Goal: Task Accomplishment & Management: Use online tool/utility

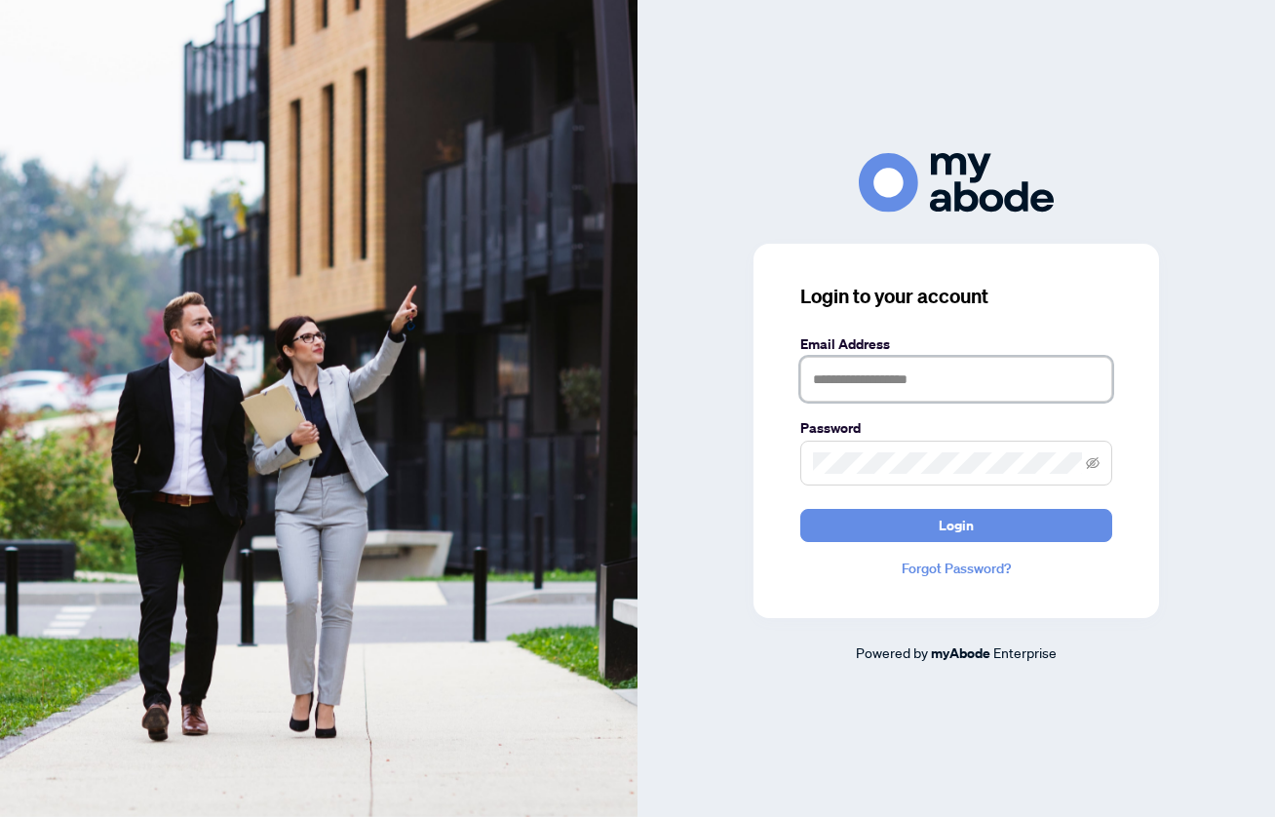
type input "**********"
click at [957, 525] on button "Login" at bounding box center [957, 525] width 312 height 33
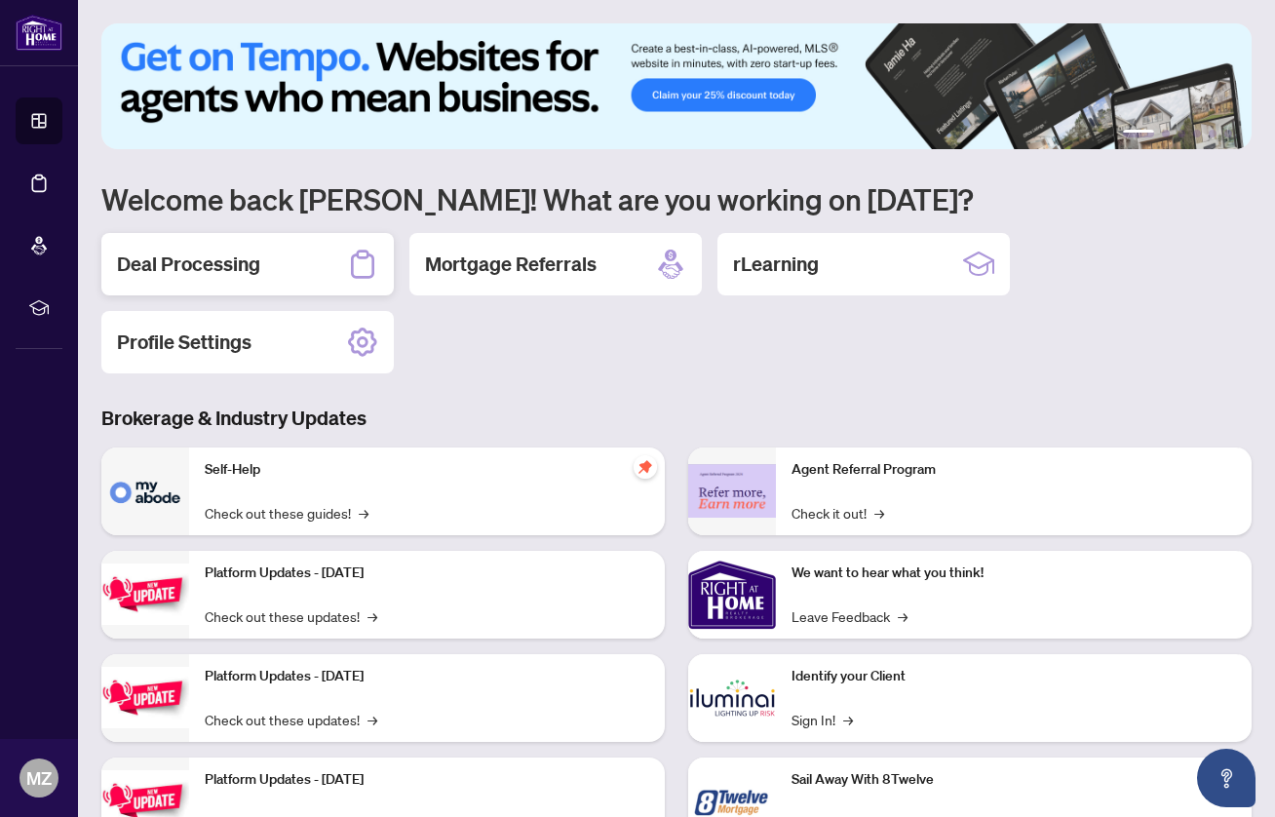
click at [238, 269] on h2 "Deal Processing" at bounding box center [188, 264] width 143 height 27
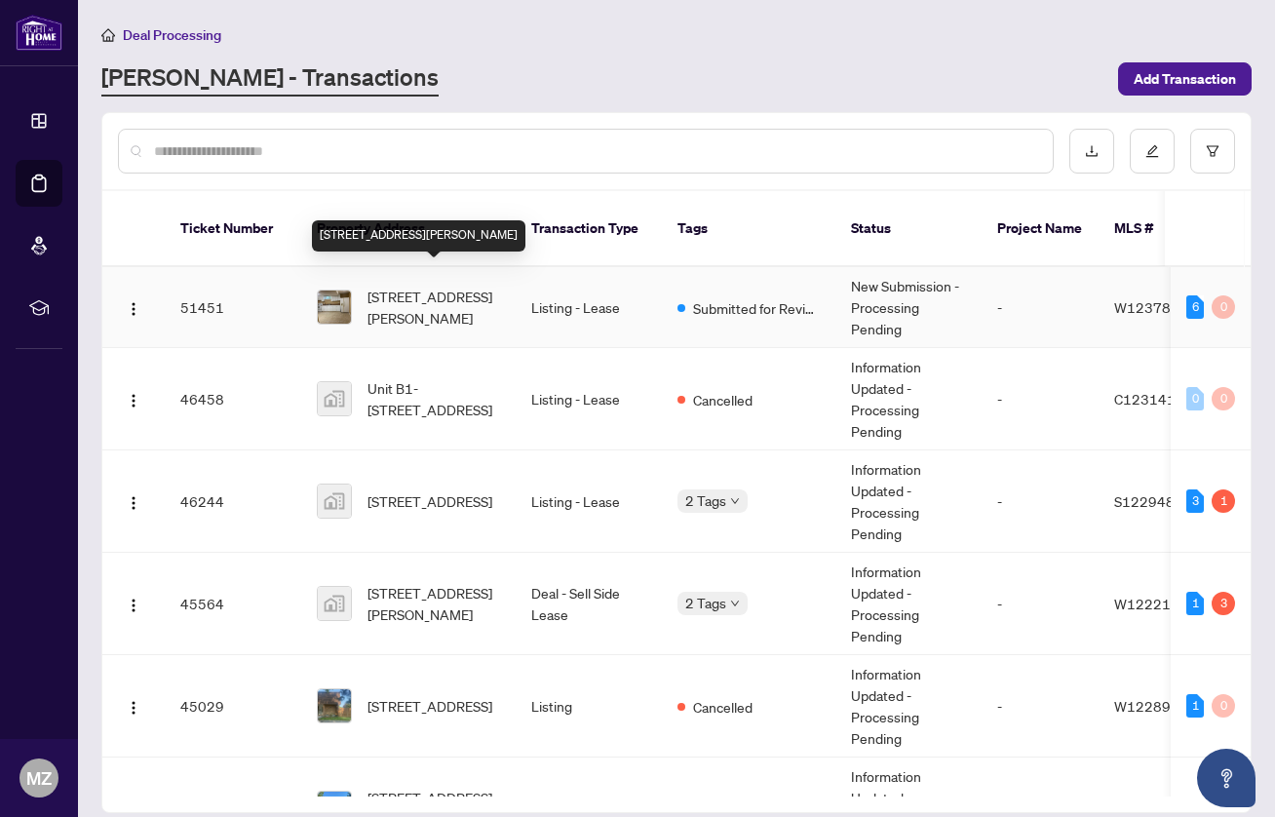
click at [416, 286] on span "[STREET_ADDRESS][PERSON_NAME]" at bounding box center [434, 307] width 133 height 43
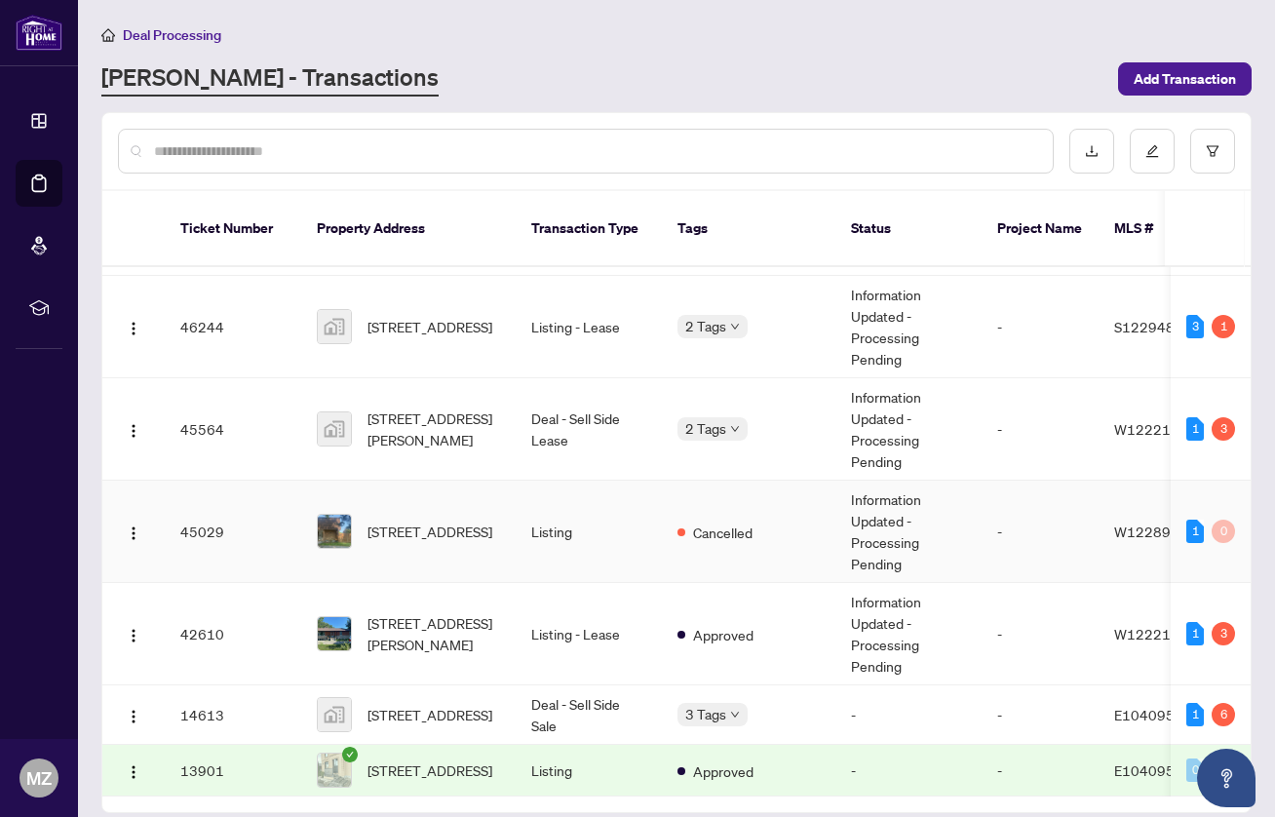
click at [617, 488] on td "Listing" at bounding box center [589, 532] width 146 height 102
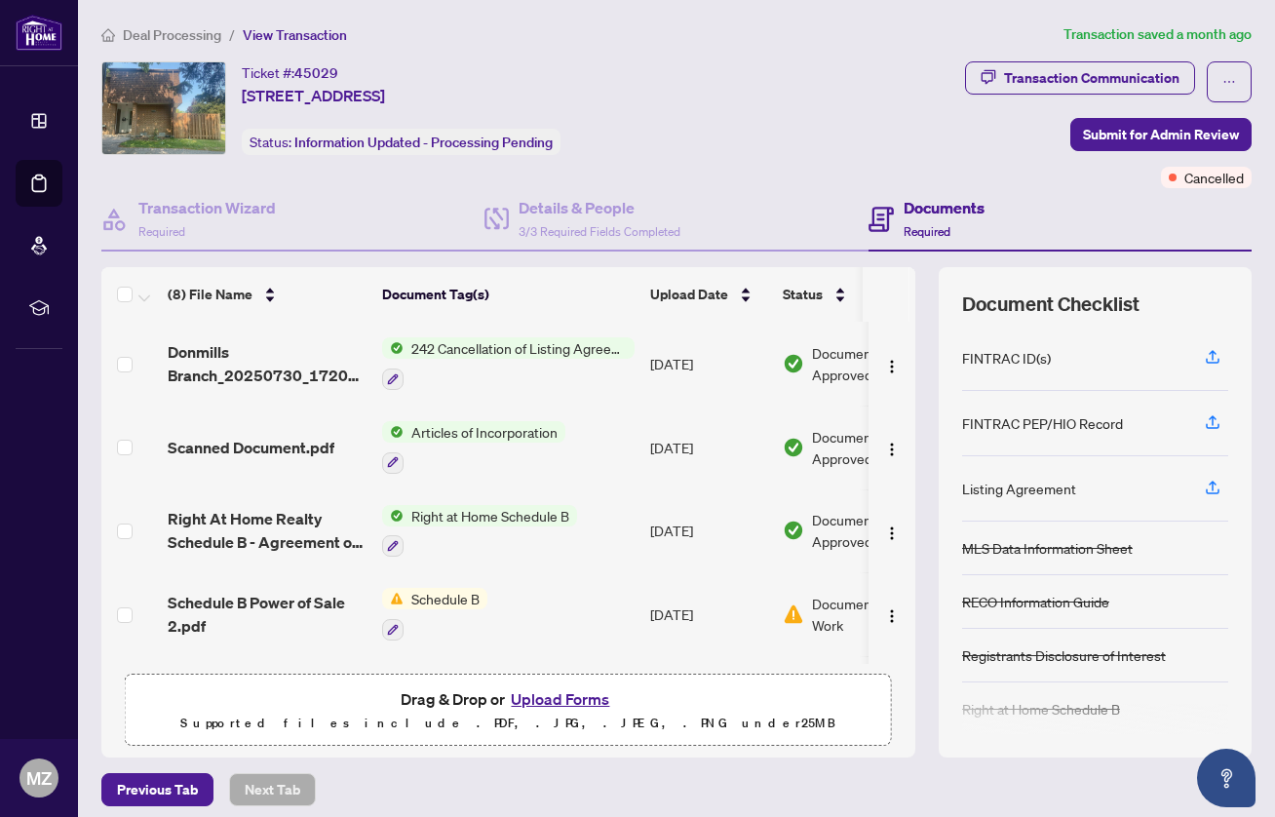
click at [411, 363] on div "242 Cancellation of Listing Agreement - Authority to Offer for Sale" at bounding box center [508, 363] width 253 height 53
click at [242, 367] on span "Donmills Branch_20250730_172057.pdf" at bounding box center [267, 363] width 199 height 47
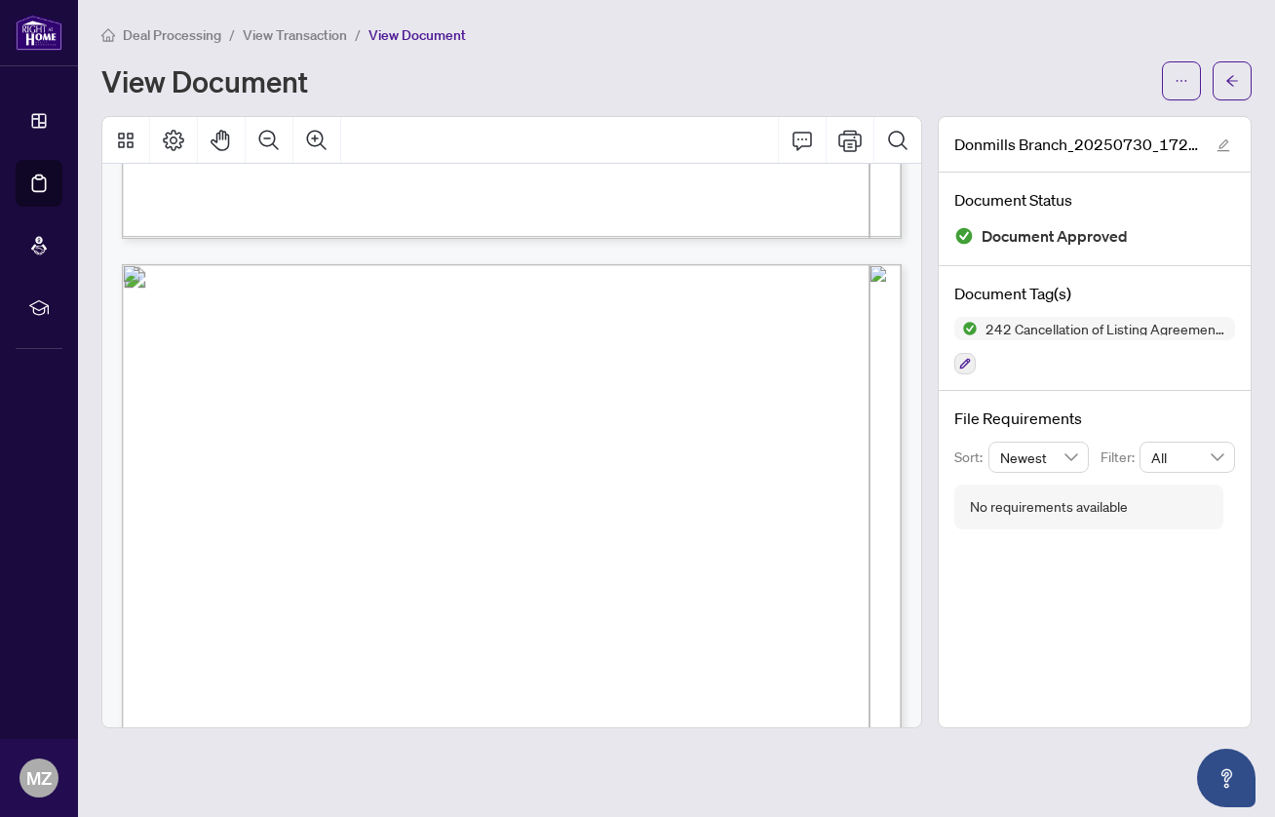
scroll to position [1051, 0]
click at [1222, 97] on div "Deal Processing / View Transaction / View Document View Document Donmills Branc…" at bounding box center [676, 375] width 1151 height 705
click at [1236, 81] on icon "arrow-left" at bounding box center [1233, 80] width 12 height 11
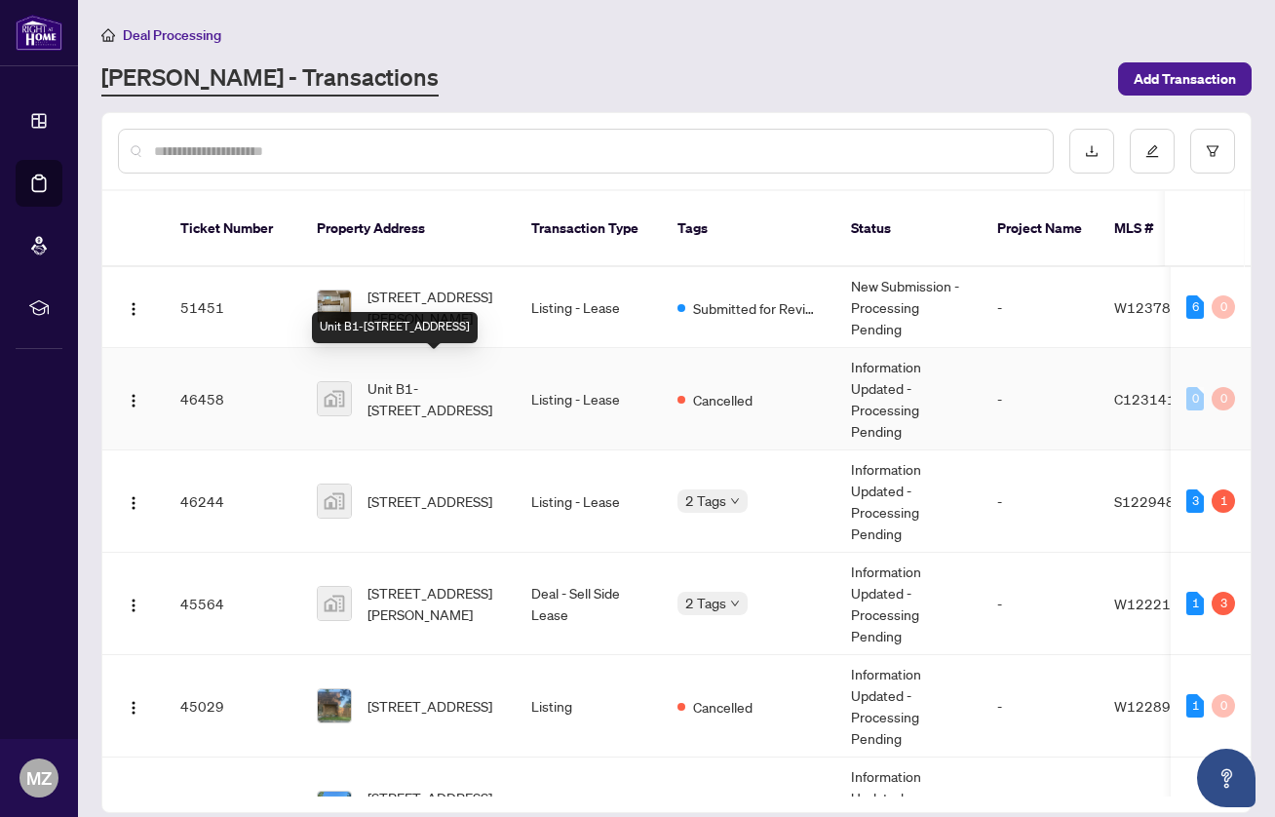
click at [469, 385] on span "Unit B1-[STREET_ADDRESS]" at bounding box center [434, 398] width 133 height 43
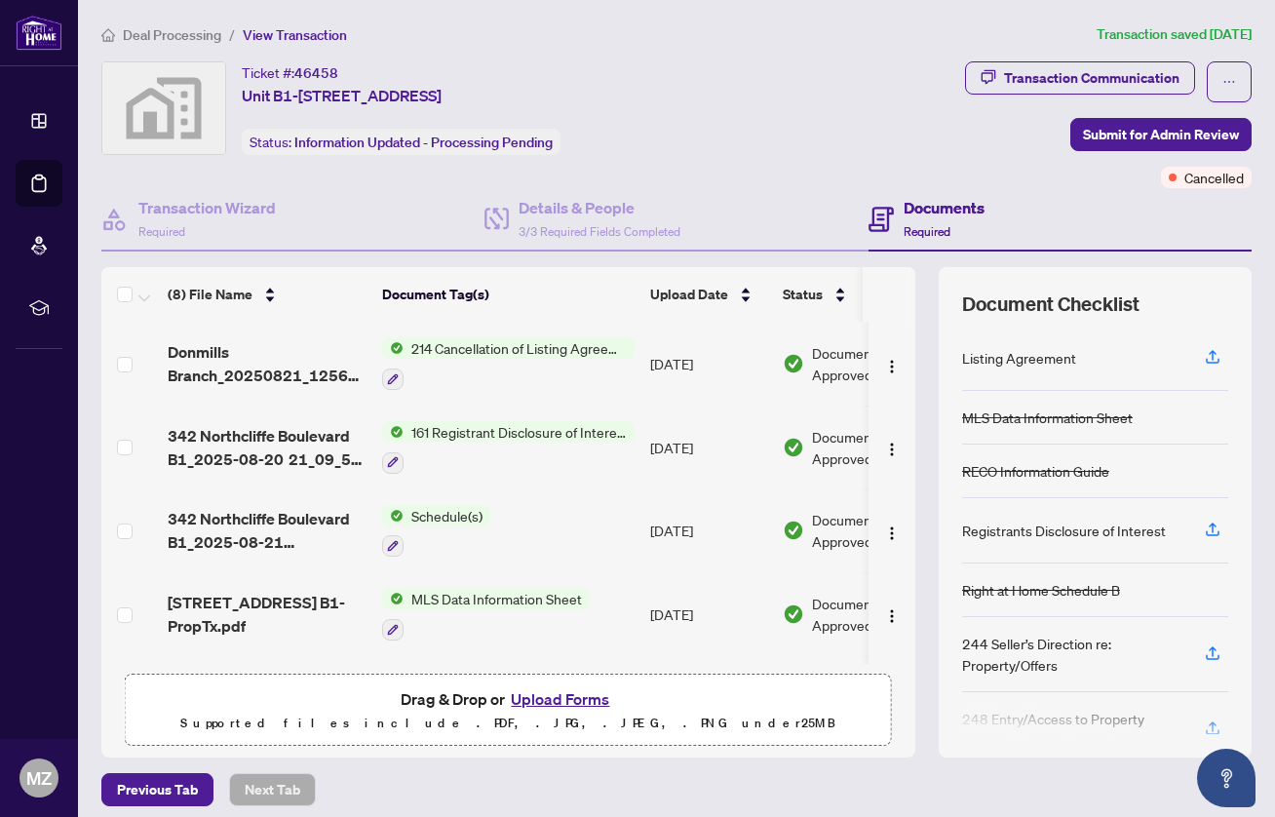
click at [459, 353] on span "214 Cancellation of Listing Agreement - Authority to Offer for Lease" at bounding box center [519, 347] width 231 height 21
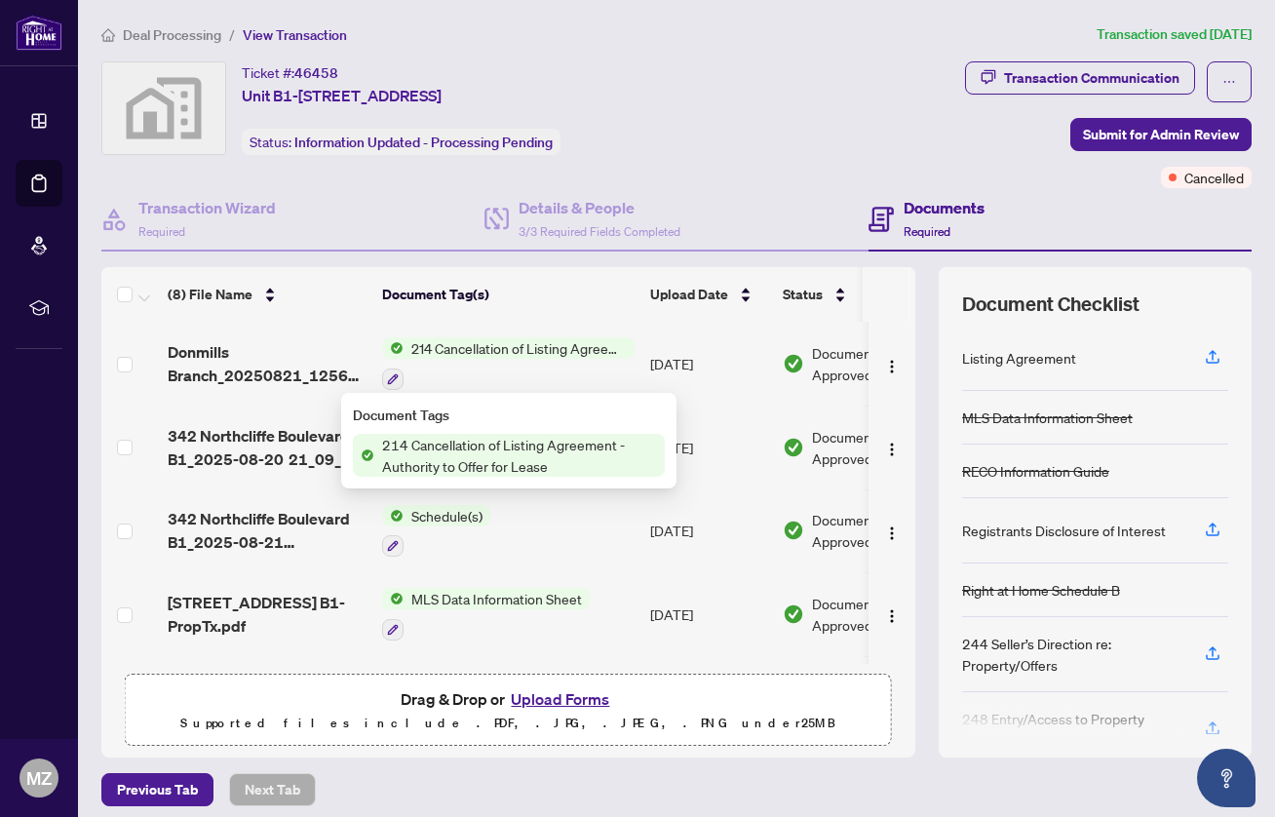
click at [629, 482] on div "Document Tags 214 Cancellation of Listing Agreement - Authority to Offer for Le…" at bounding box center [508, 441] width 335 height 96
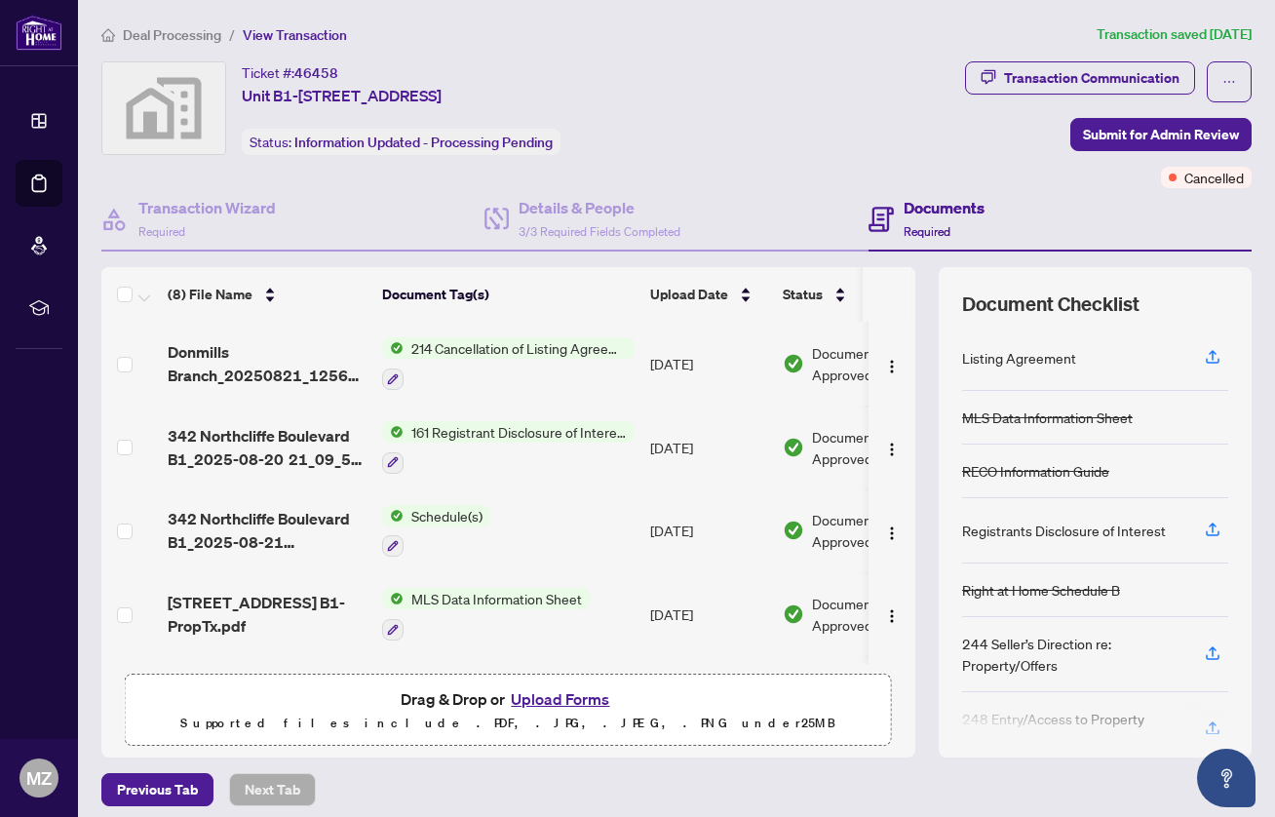
click at [415, 351] on span "214 Cancellation of Listing Agreement - Authority to Offer for Lease" at bounding box center [519, 347] width 231 height 21
click at [255, 367] on span "Donmills Branch_20250821_125659.pdf" at bounding box center [267, 363] width 199 height 47
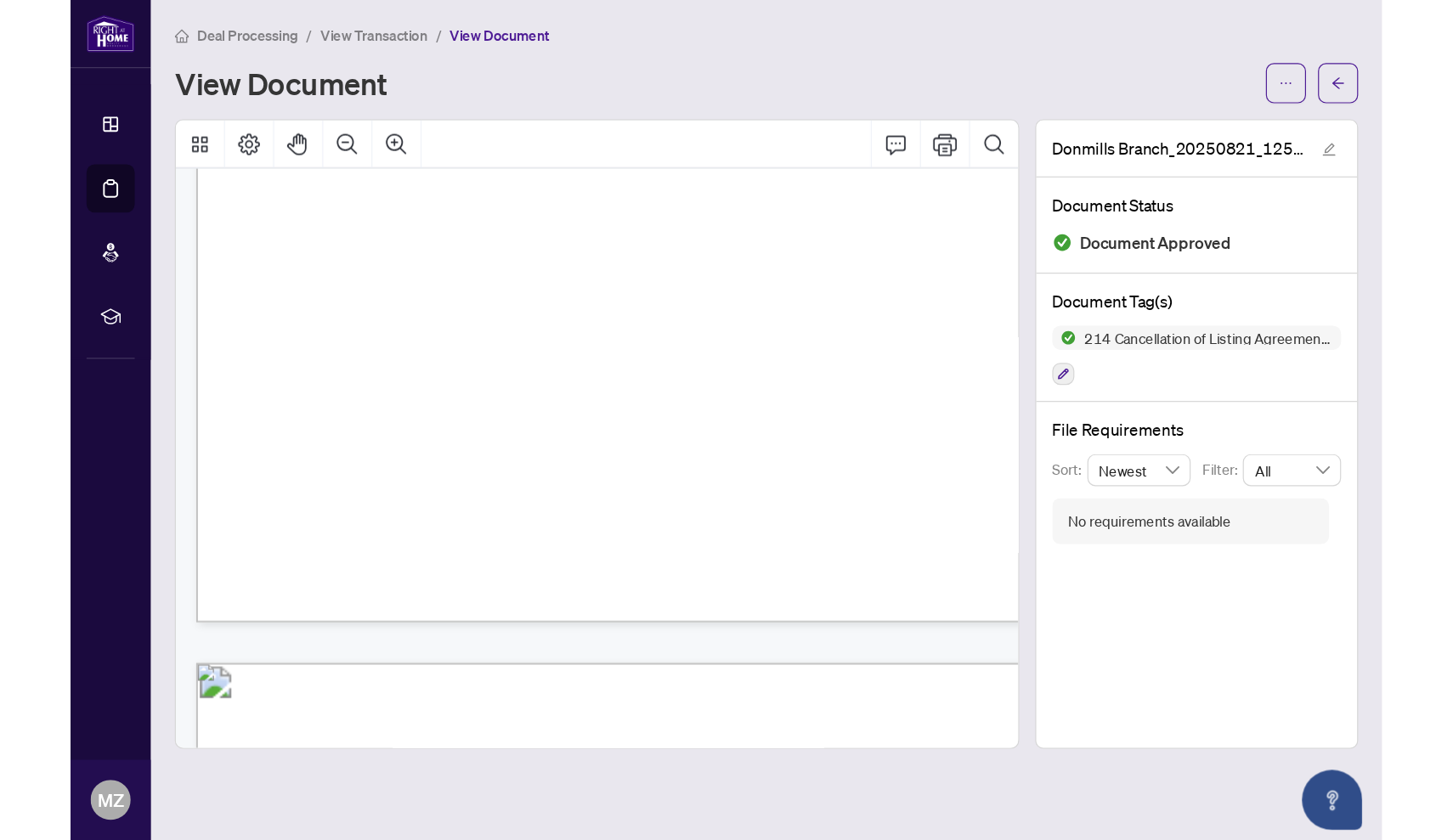
scroll to position [1431, 0]
